Goal: Task Accomplishment & Management: Use online tool/utility

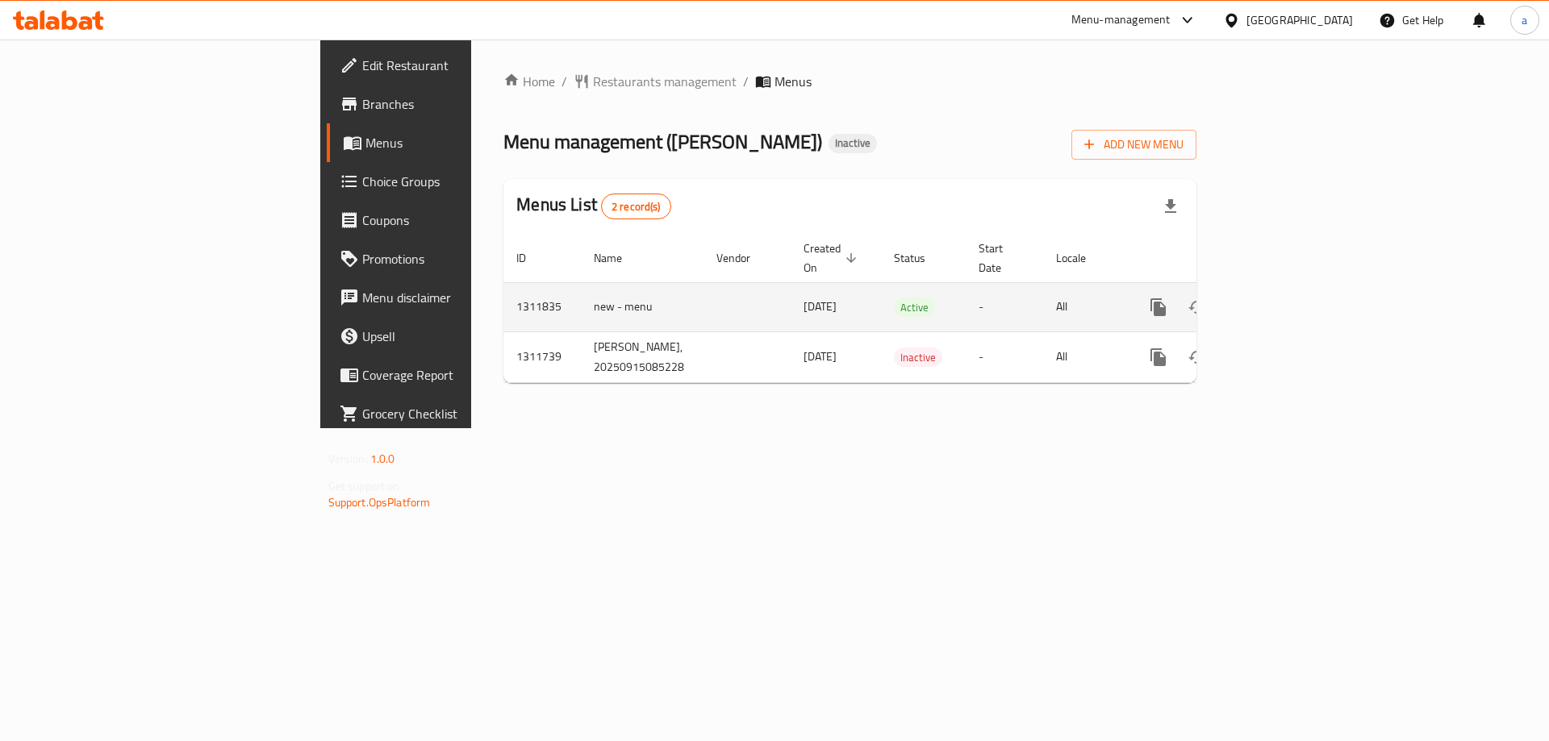
click at [1282, 300] on icon "enhanced table" at bounding box center [1274, 307] width 15 height 15
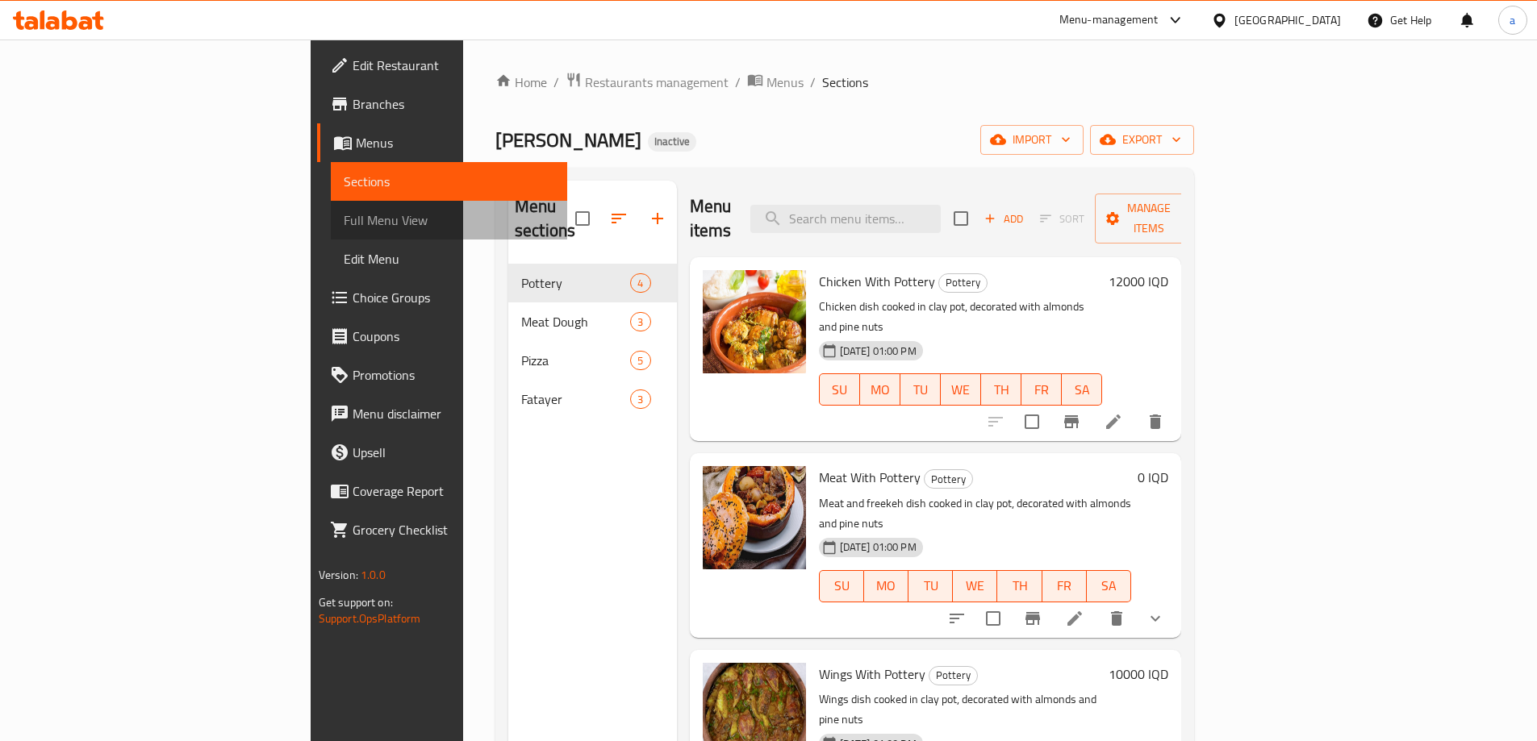
click at [344, 222] on span "Full Menu View" at bounding box center [449, 220] width 211 height 19
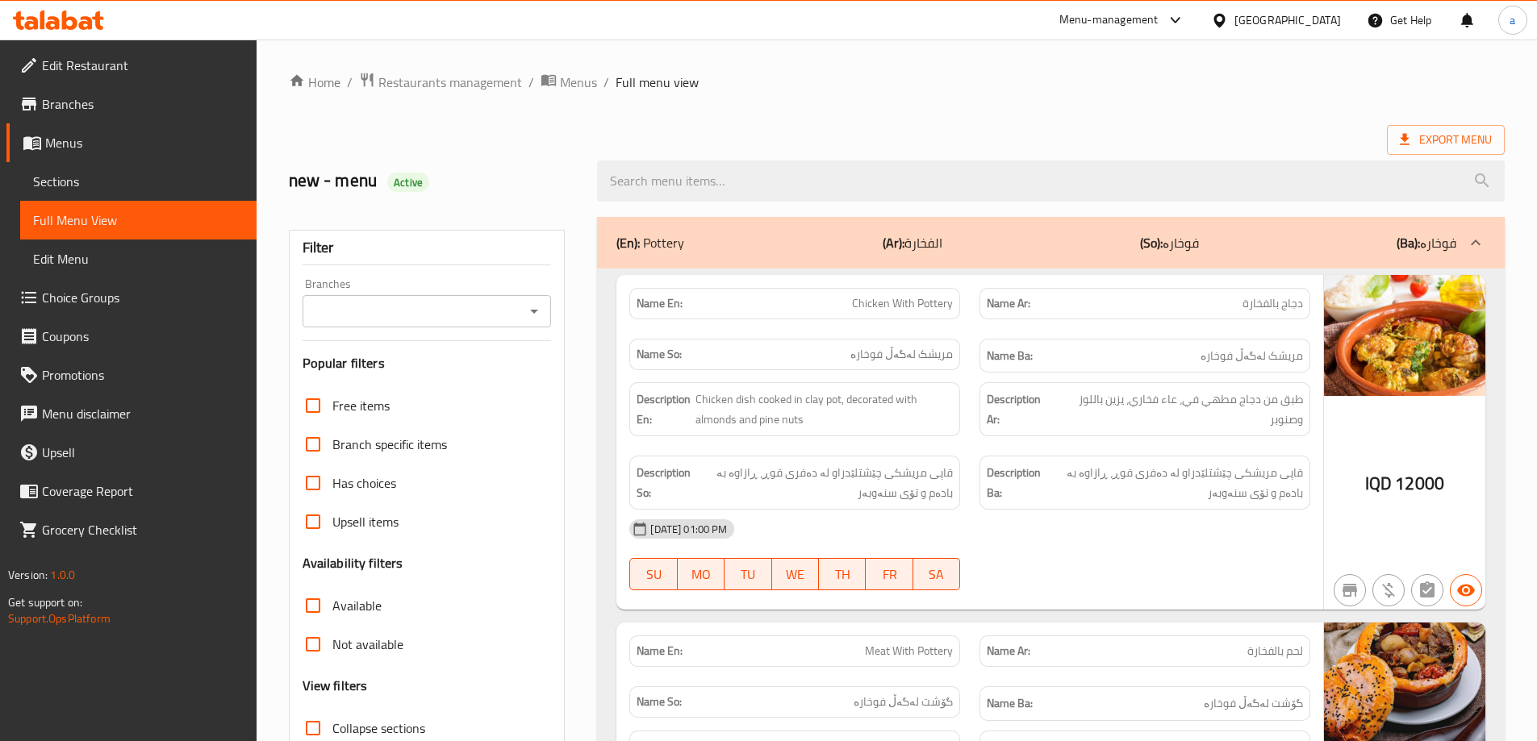
click at [528, 308] on icon "Open" at bounding box center [533, 311] width 19 height 19
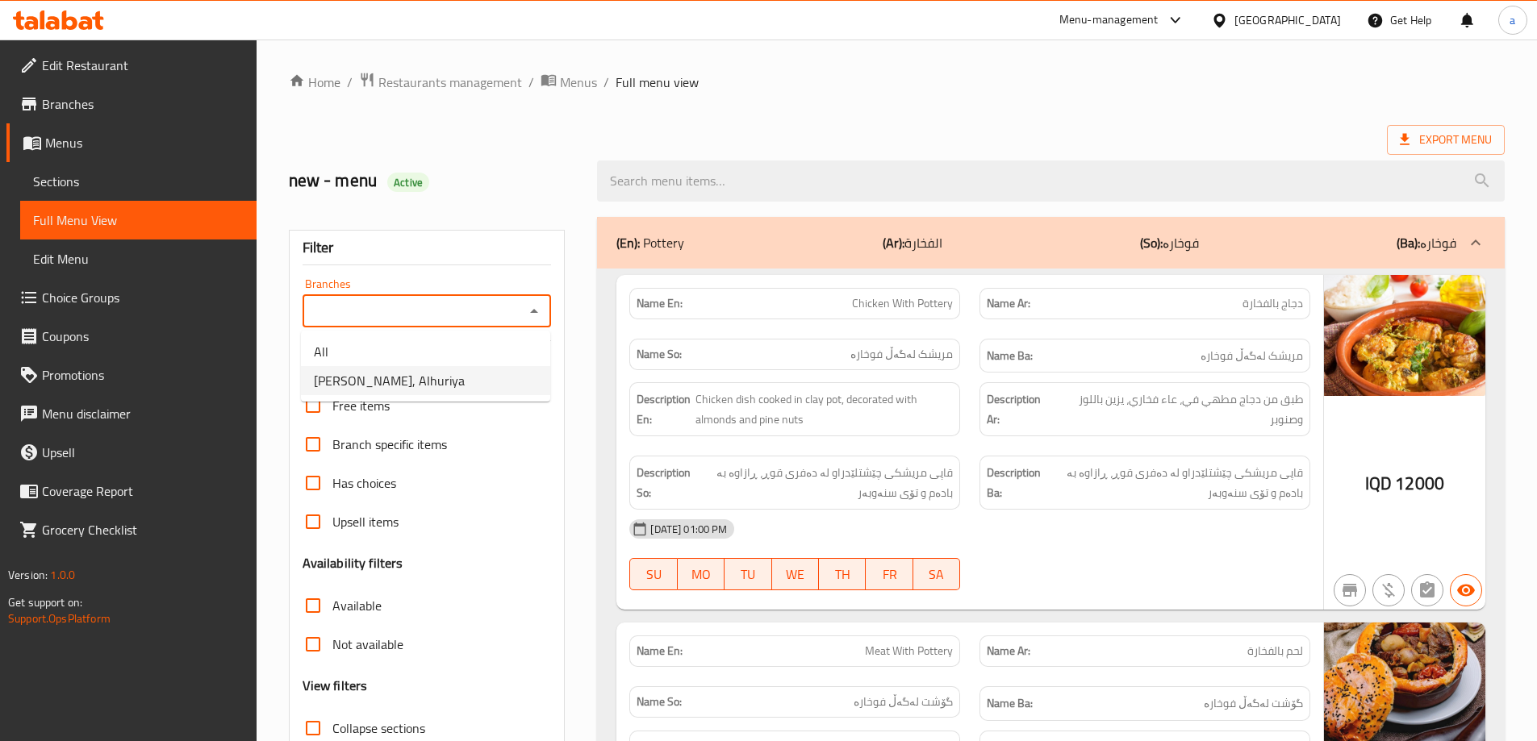
click at [495, 384] on li "[PERSON_NAME], Alhuriya" at bounding box center [425, 380] width 249 height 29
type input "[PERSON_NAME], Alhuriya"
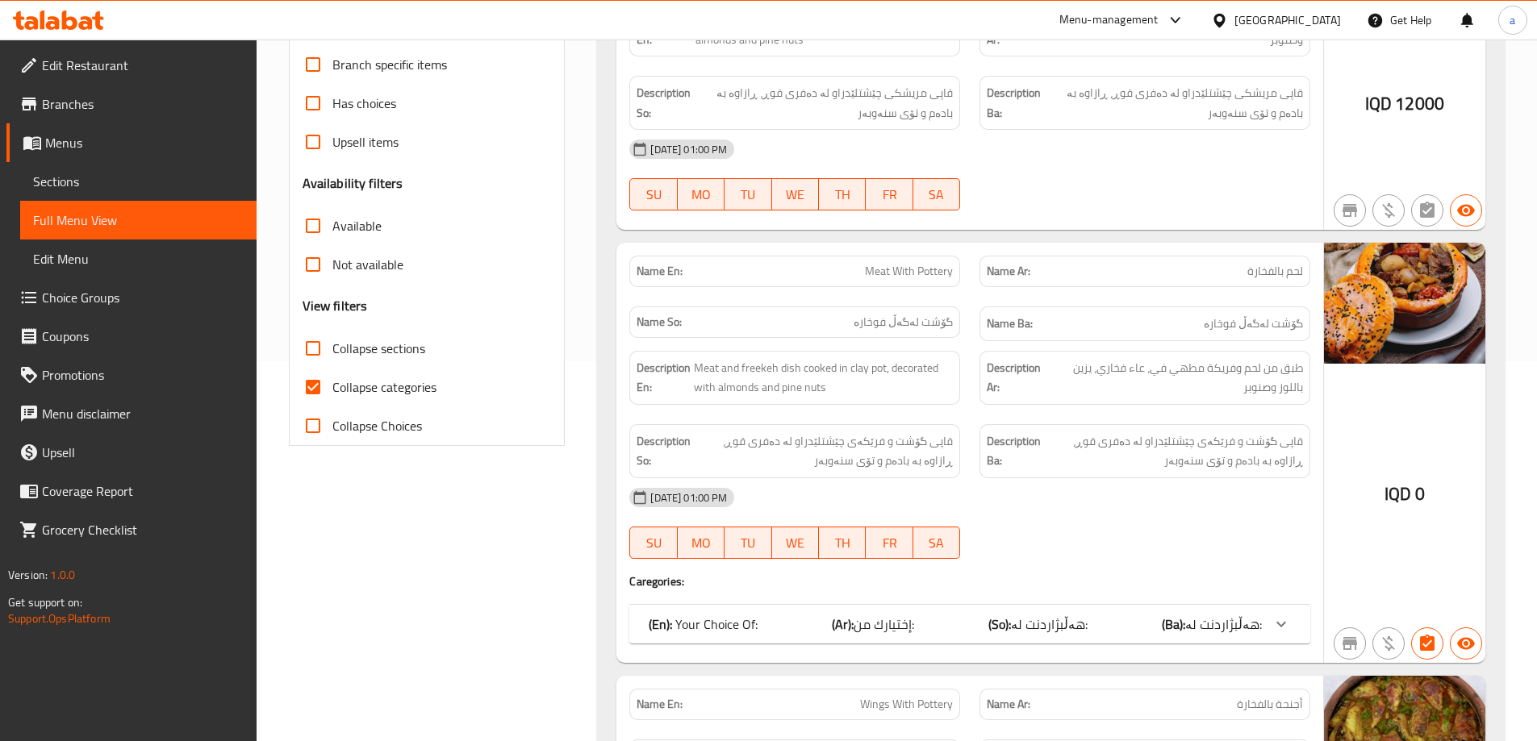
scroll to position [430, 0]
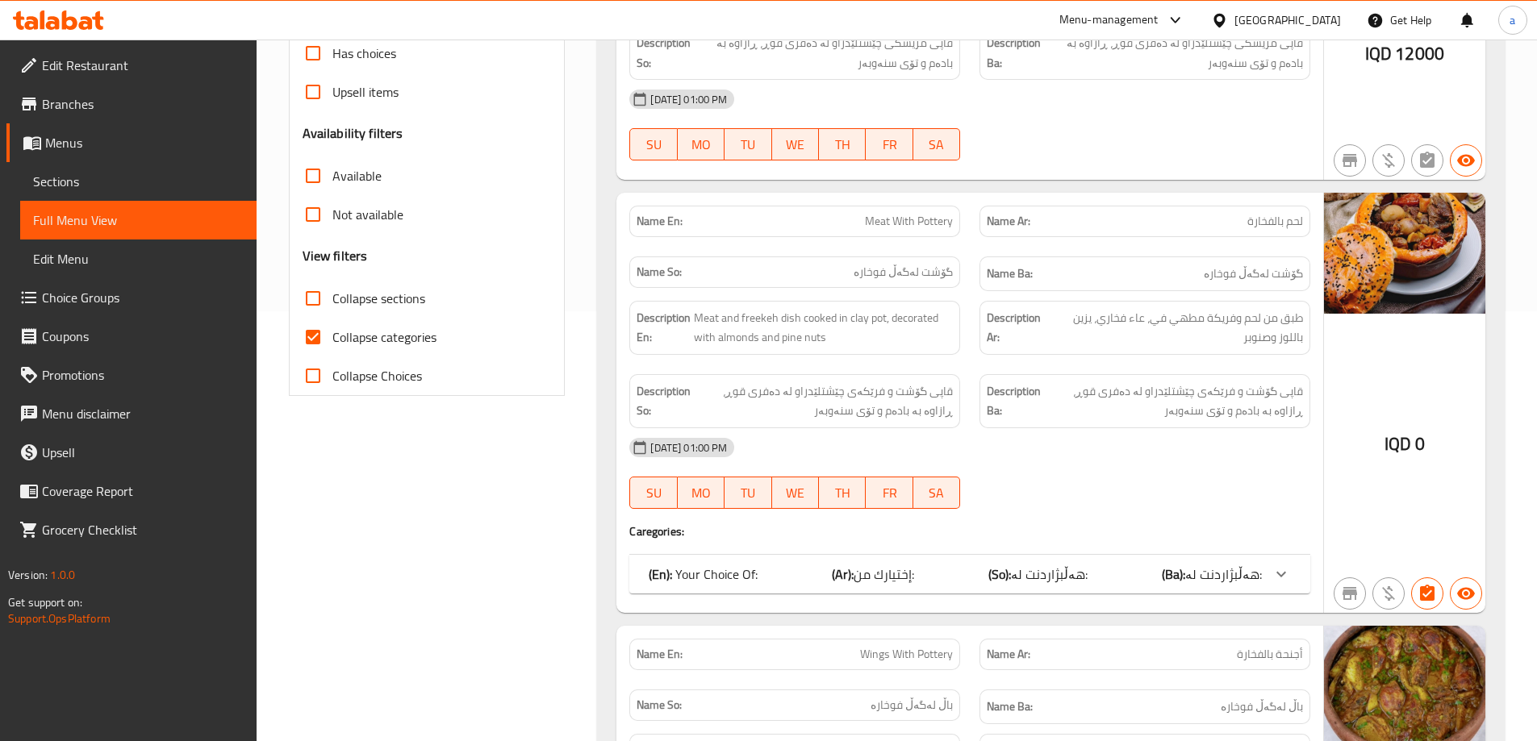
click at [360, 341] on span "Collapse categories" at bounding box center [384, 336] width 104 height 19
click at [332, 341] on input "Collapse categories" at bounding box center [313, 337] width 39 height 39
checkbox input "false"
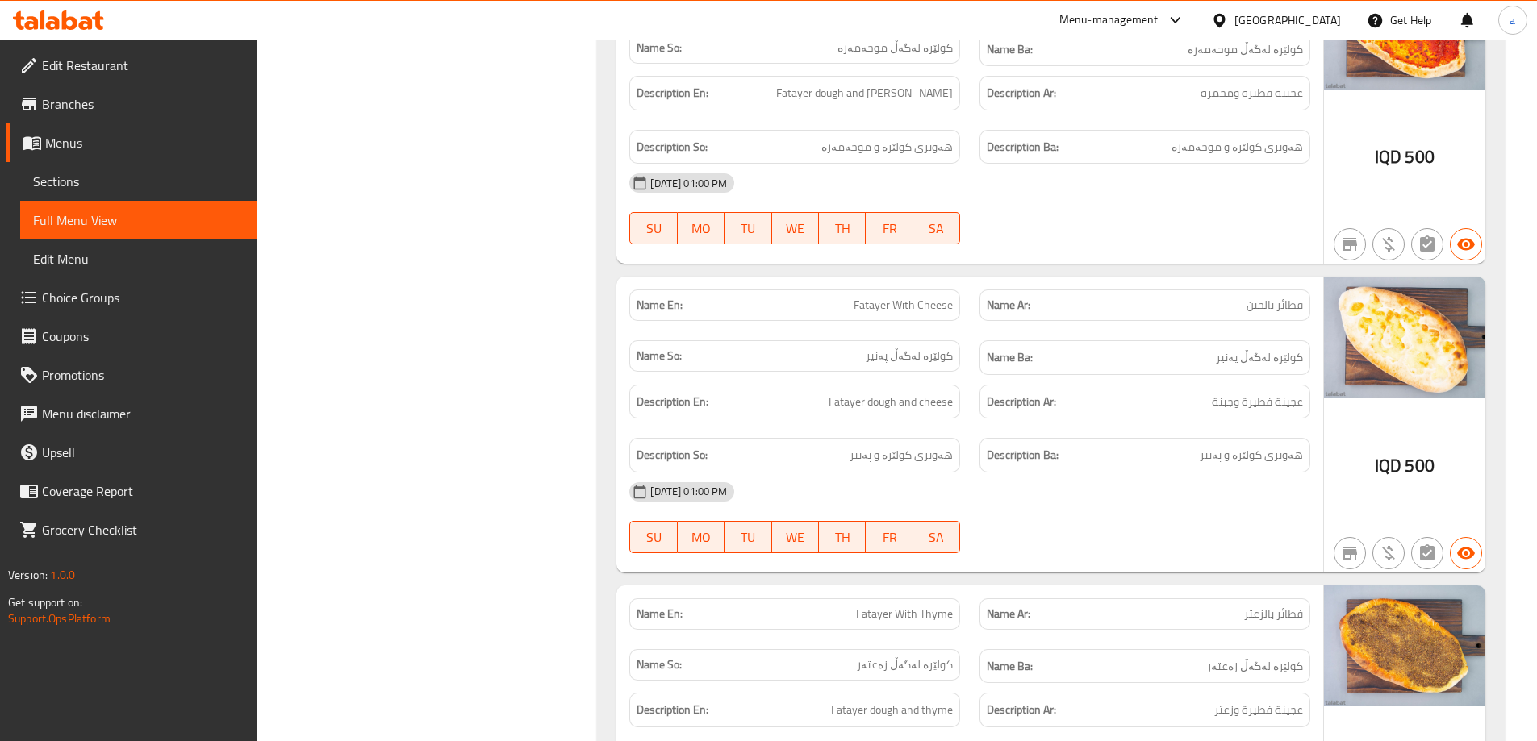
scroll to position [6091, 0]
